Goal: Transaction & Acquisition: Purchase product/service

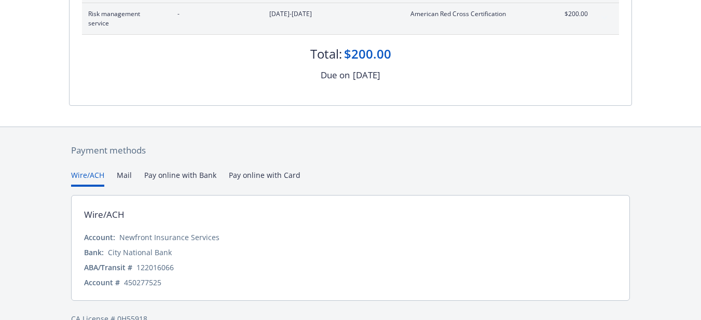
scroll to position [214, 0]
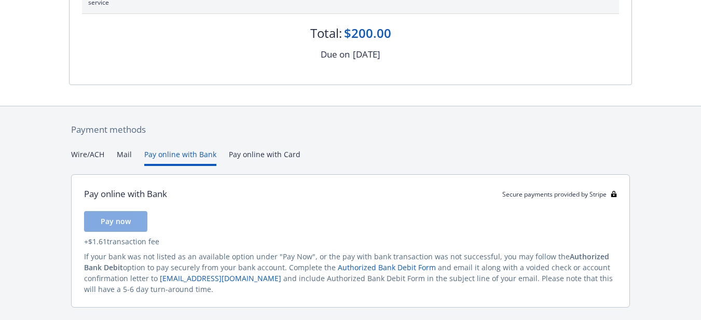
click at [185, 151] on button "Pay online with Bank" at bounding box center [180, 157] width 72 height 17
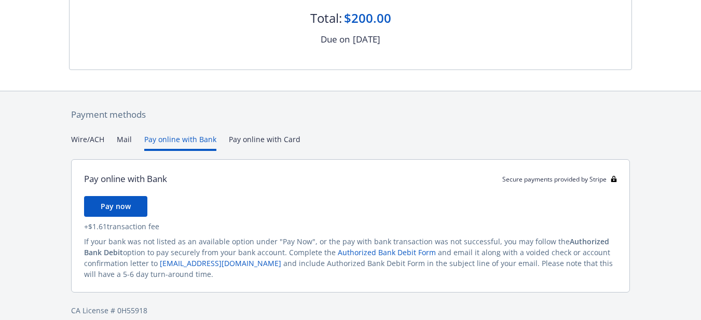
scroll to position [242, 0]
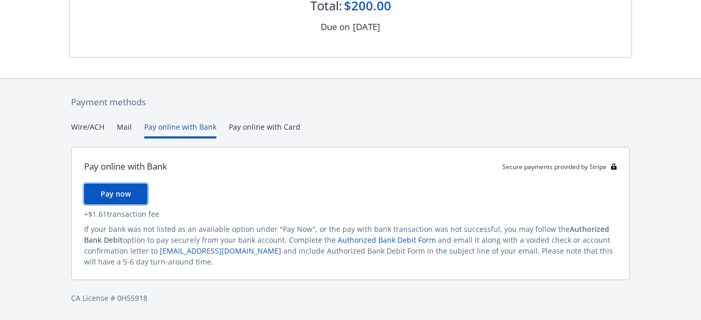
click at [131, 195] on button "Pay now" at bounding box center [115, 194] width 63 height 21
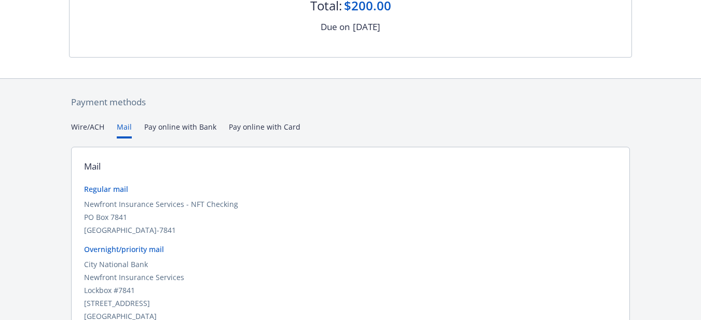
click at [124, 126] on button "Mail" at bounding box center [124, 129] width 15 height 17
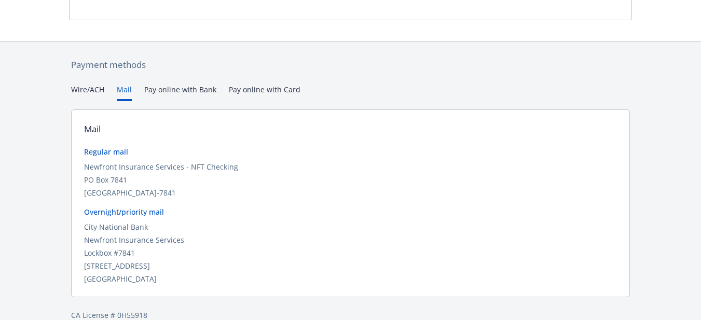
scroll to position [194, 0]
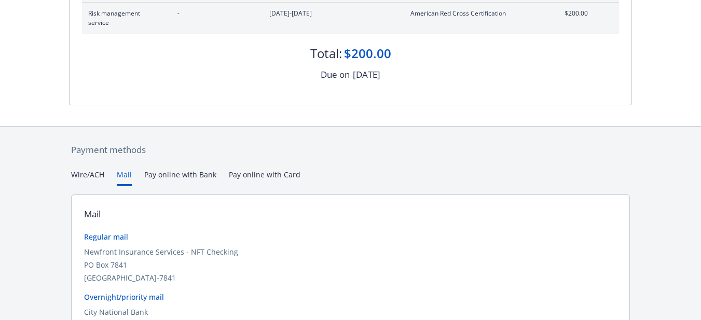
click at [281, 91] on div "Secure payments provided by Stripe Invoice ID: D22777EF Download Invoice Insura…" at bounding box center [350, 114] width 701 height 617
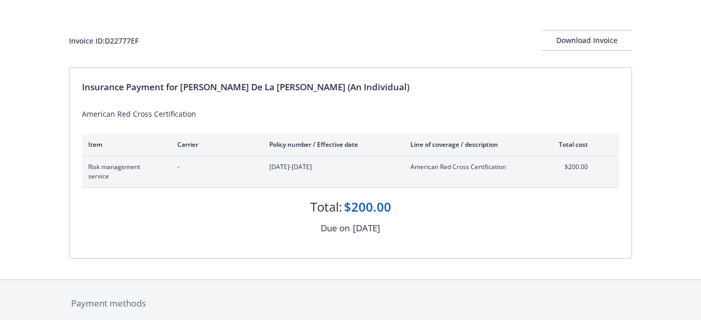
scroll to position [0, 0]
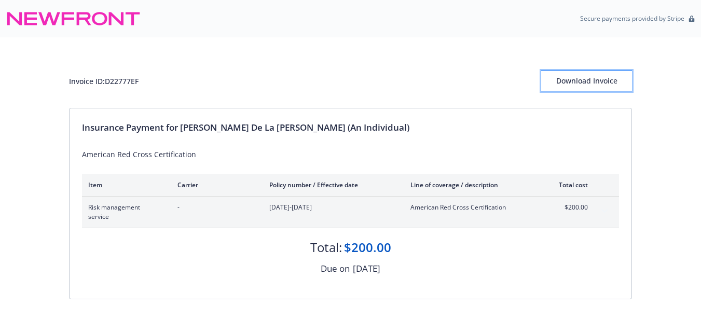
click at [612, 83] on div "Download Invoice" at bounding box center [586, 81] width 91 height 20
